Goal: Communication & Community: Share content

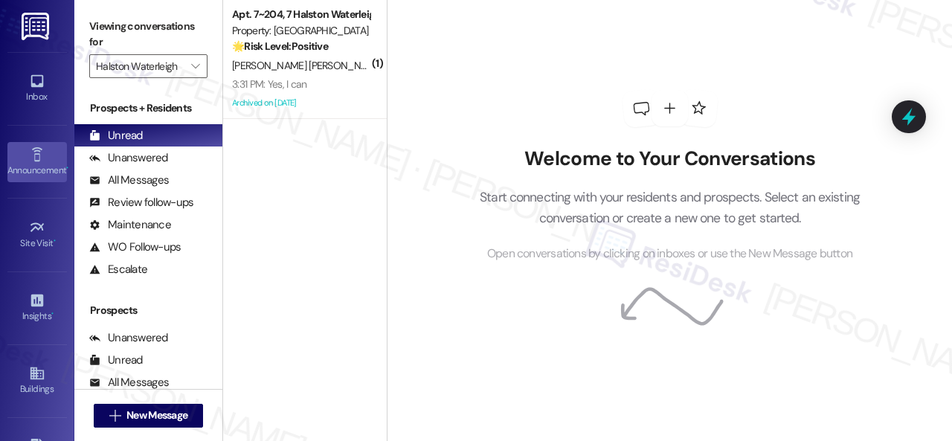
click at [39, 157] on icon at bounding box center [37, 154] width 16 height 16
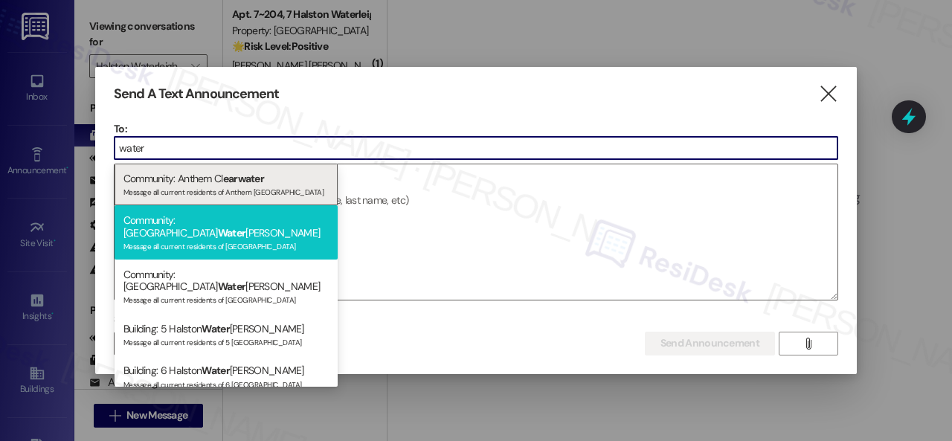
type input "water"
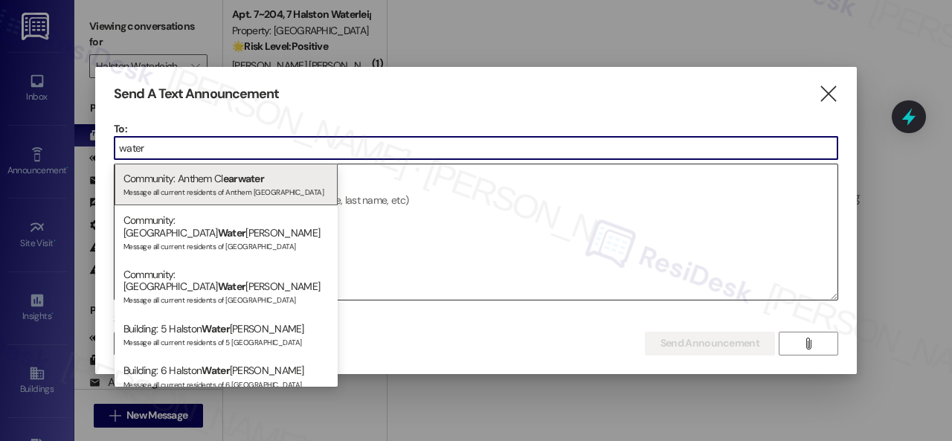
click at [161, 227] on div "Community: Halston Water leigh Message all current residents of [GEOGRAPHIC_DAT…" at bounding box center [226, 232] width 223 height 54
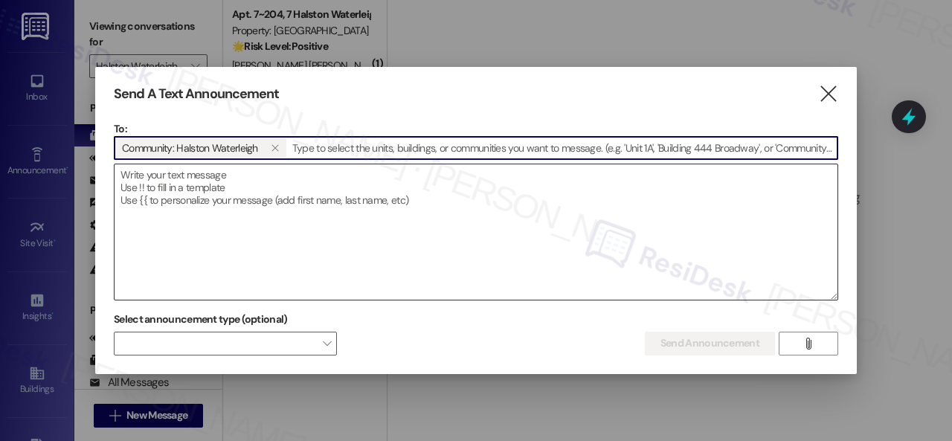
click at [192, 184] on textarea at bounding box center [476, 231] width 723 height 135
paste textarea "Hi {{first_name}}, The Son Pastelito’s Food Truck scheduled for [DATE] has been…"
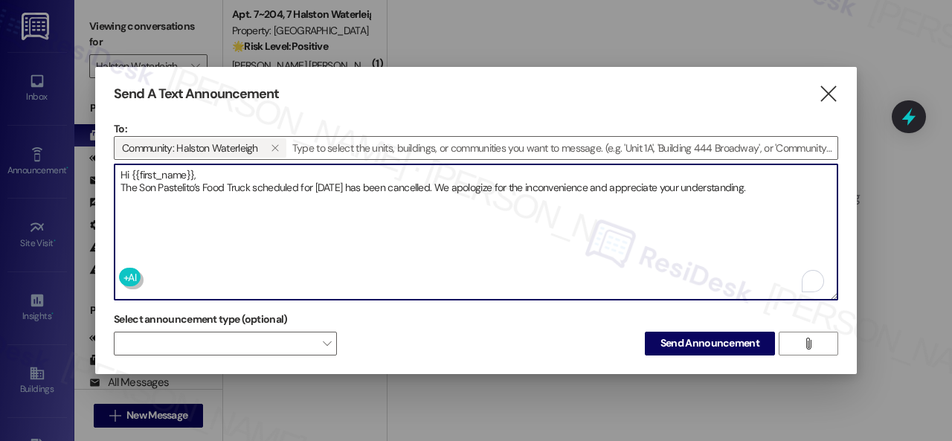
click at [213, 171] on textarea "Hi {{first_name}}, The Son Pastelito’s Food Truck scheduled for [DATE] has been…" at bounding box center [476, 231] width 723 height 135
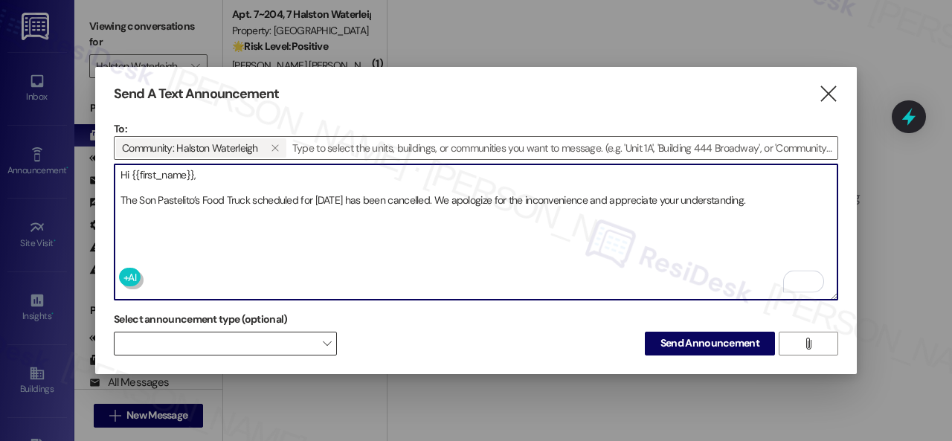
type textarea "Hi {{first_name}}, The Son Pastelito’s Food Truck scheduled for [DATE] has been…"
click at [284, 352] on div "Send A Text Announcement  To: Community: [PERSON_NAME]   Drop image file her…" at bounding box center [475, 220] width 761 height 307
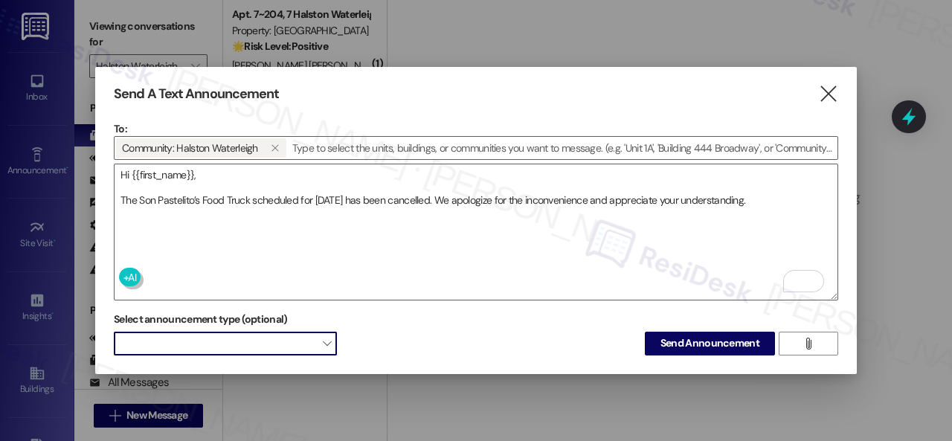
click at [275, 338] on span at bounding box center [225, 344] width 223 height 24
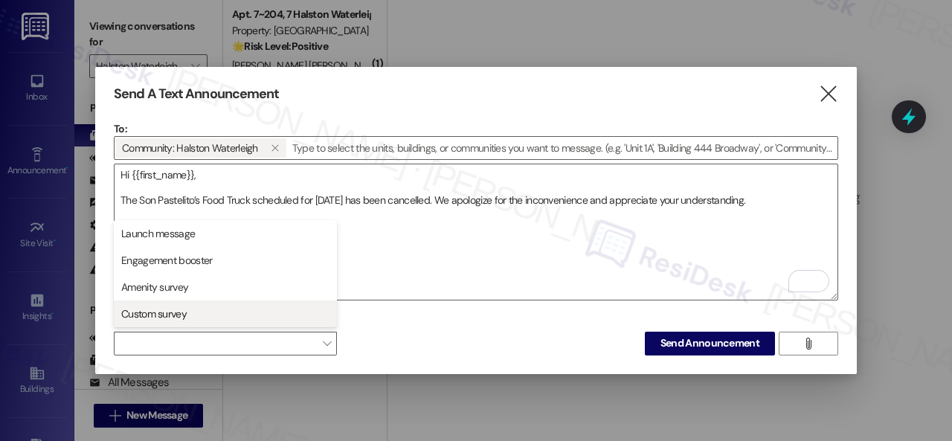
click at [153, 317] on span "Custom survey" at bounding box center [153, 313] width 65 height 15
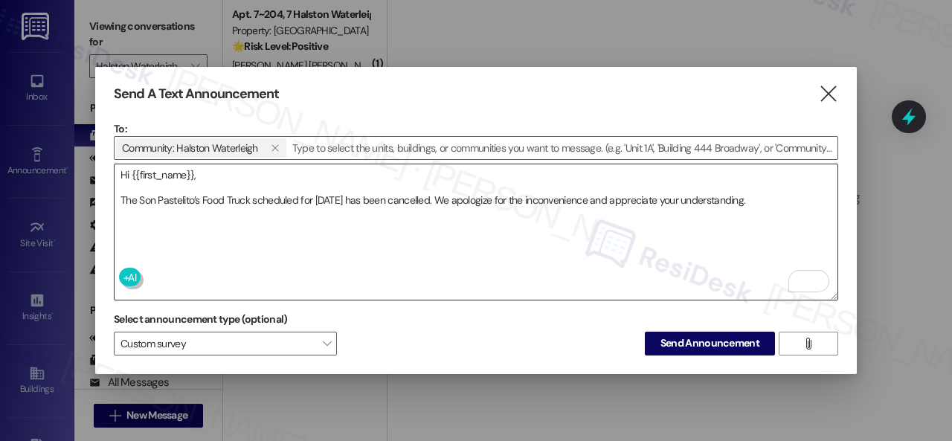
click at [441, 250] on textarea "Hi {{first_name}}, The Son Pastelito’s Food Truck scheduled for [DATE] has been…" at bounding box center [476, 231] width 723 height 135
click at [683, 343] on span "Send Announcement" at bounding box center [709, 343] width 99 height 16
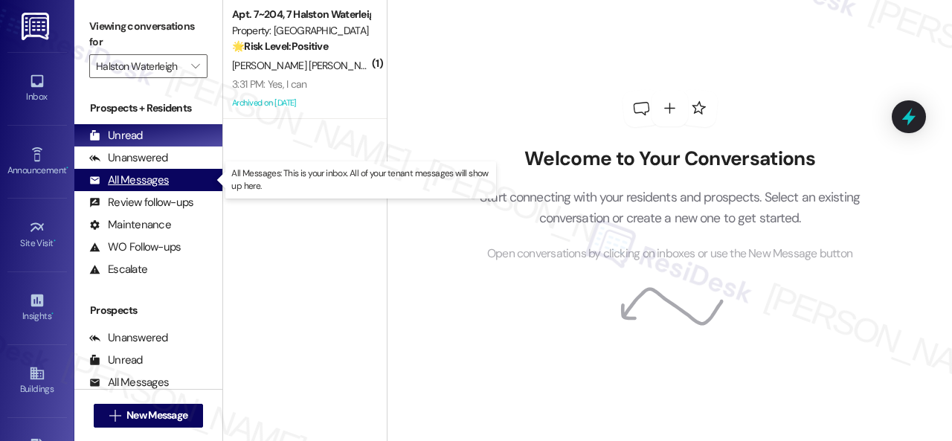
click at [145, 181] on div "All Messages" at bounding box center [129, 181] width 80 height 16
